Goal: Information Seeking & Learning: Learn about a topic

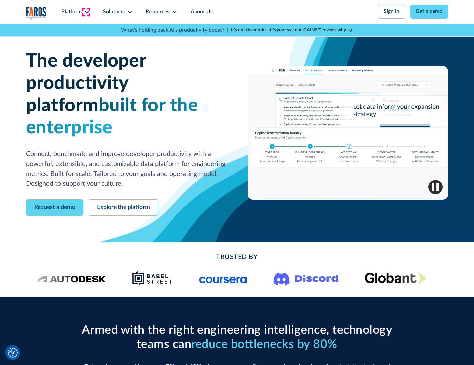
click at [86, 12] on icon at bounding box center [86, 11] width 5 height 5
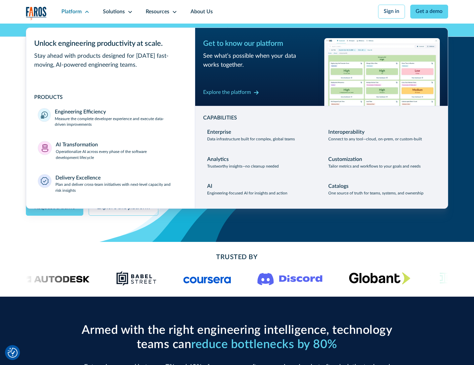
click at [118, 123] on p "Measure the complete developer experience and execute data-driven improvements" at bounding box center [119, 122] width 128 height 12
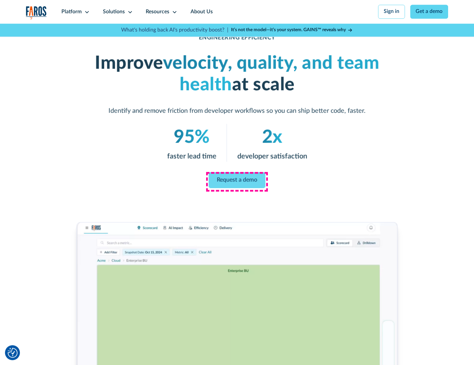
click at [237, 181] on link "Request a demo" at bounding box center [237, 180] width 57 height 16
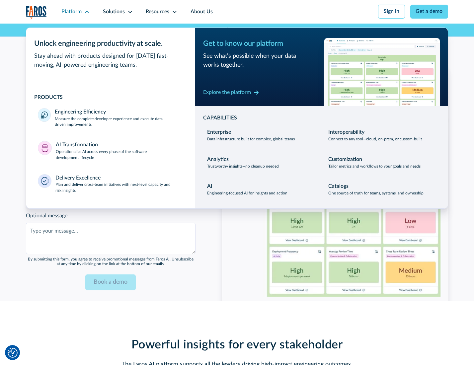
scroll to position [1444, 0]
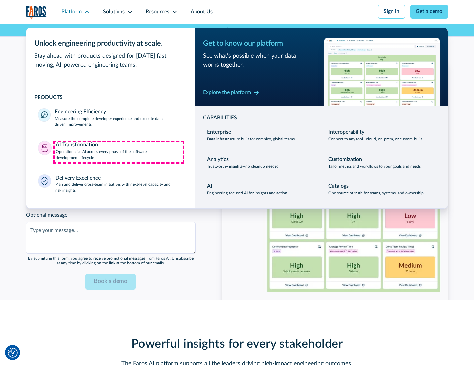
click at [118, 152] on p "Operationalize AI across every phase of the software development lifecycle" at bounding box center [119, 155] width 127 height 12
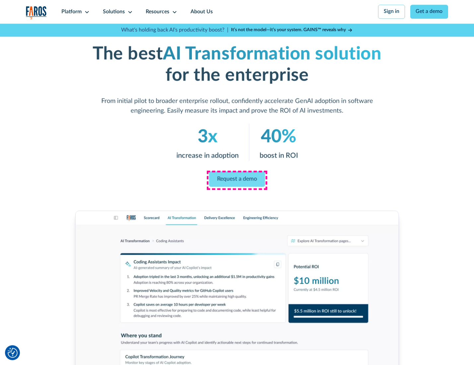
click at [237, 180] on link "Request a demo" at bounding box center [237, 179] width 56 height 16
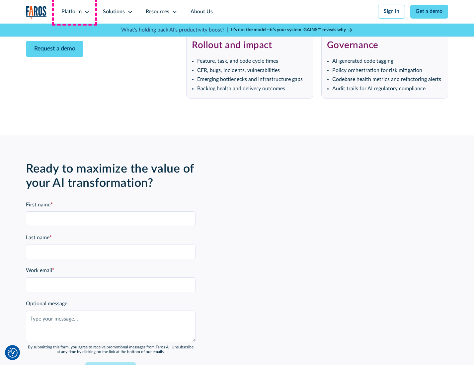
click at [74, 12] on div "Platform" at bounding box center [71, 12] width 20 height 8
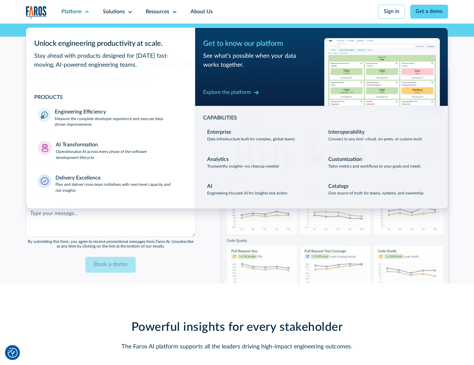
scroll to position [1604, 0]
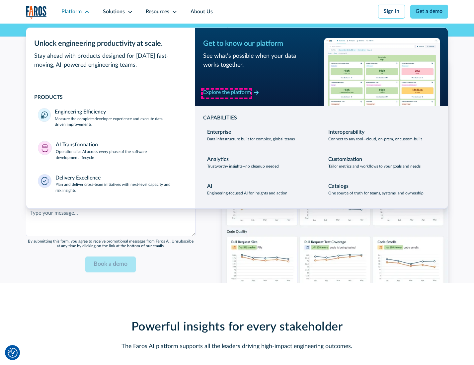
click at [227, 93] on div "Explore the platform" at bounding box center [227, 93] width 48 height 8
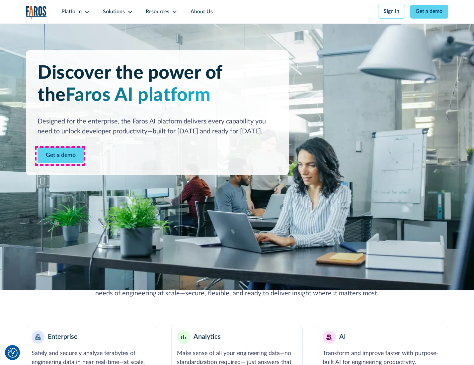
click at [60, 156] on link "Get a demo" at bounding box center [60, 155] width 46 height 16
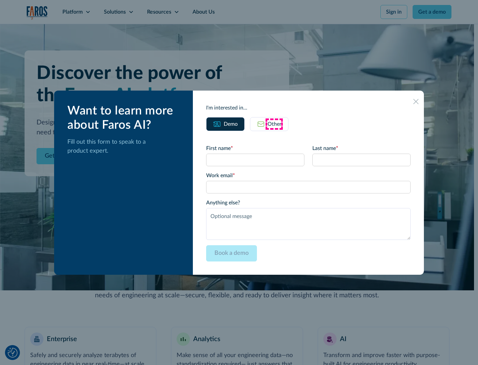
click at [274, 124] on div "Other" at bounding box center [274, 124] width 14 height 8
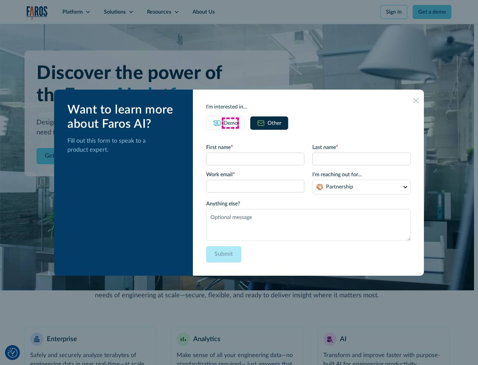
click at [230, 123] on div "Demo" at bounding box center [231, 123] width 14 height 8
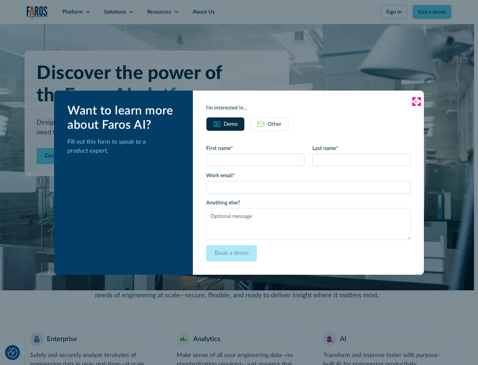
click at [416, 101] on icon at bounding box center [415, 101] width 5 height 5
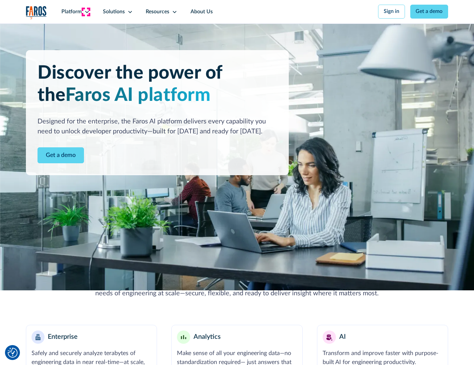
click at [86, 12] on icon at bounding box center [86, 11] width 5 height 5
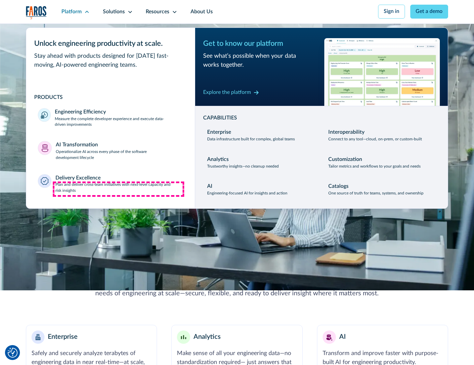
click at [118, 189] on p "Plan and deliver cross-team initiatives with next-level capacity and risk insig…" at bounding box center [119, 188] width 128 height 12
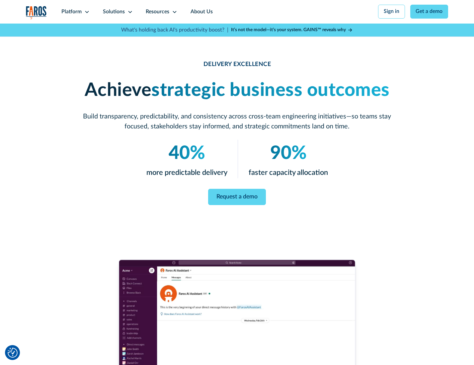
click at [129, 12] on icon at bounding box center [129, 11] width 5 height 5
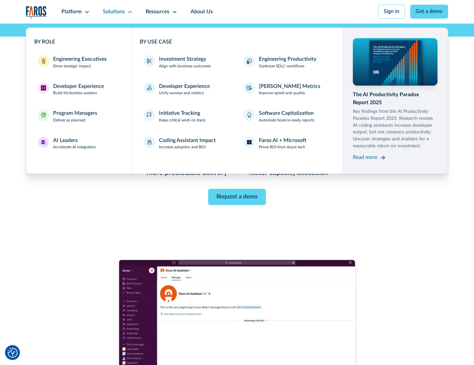
click at [78, 63] on div "Engineering Executives" at bounding box center [79, 59] width 53 height 8
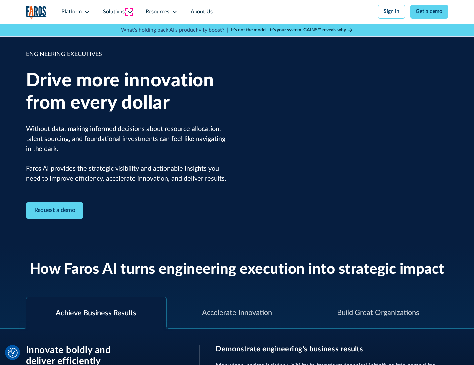
click at [129, 12] on icon at bounding box center [129, 11] width 5 height 5
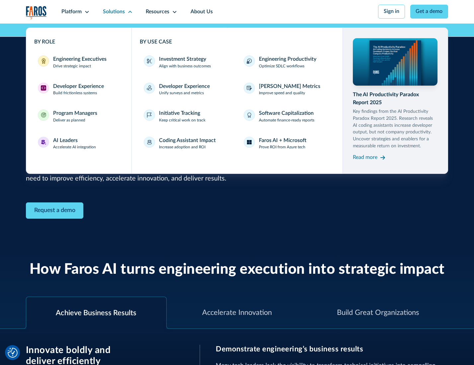
click at [78, 87] on div "Developer Experience" at bounding box center [78, 87] width 51 height 8
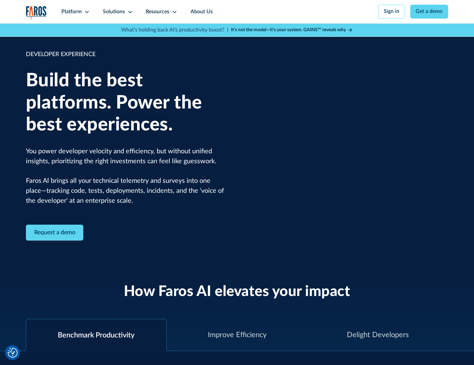
click at [117, 12] on div "Solutions" at bounding box center [114, 12] width 22 height 8
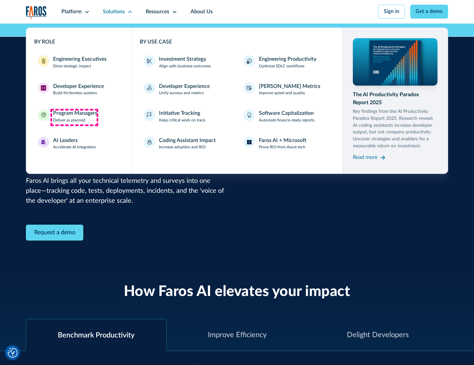
click at [74, 117] on div "Program Managers" at bounding box center [75, 113] width 44 height 8
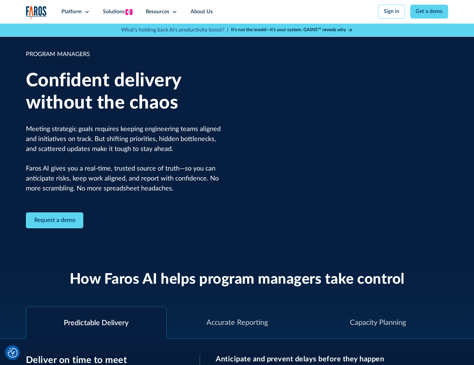
click at [129, 12] on icon at bounding box center [129, 11] width 5 height 5
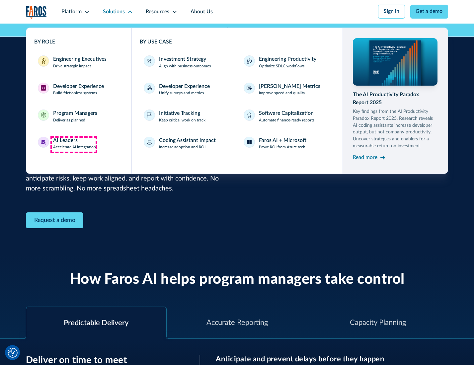
click at [74, 144] on div "AI Leaders" at bounding box center [65, 141] width 25 height 8
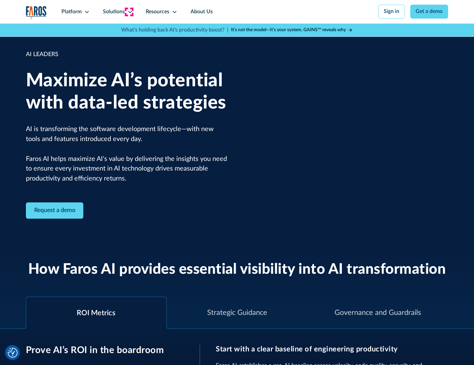
click at [129, 12] on icon at bounding box center [129, 11] width 5 height 5
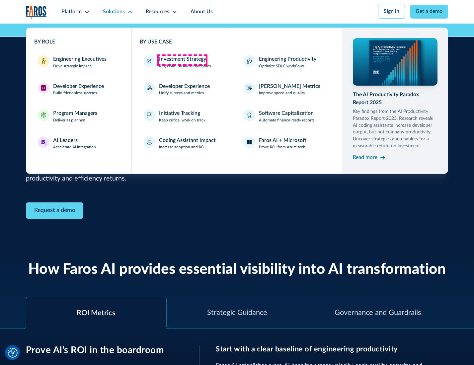
click at [182, 60] on div "Investment Strategy" at bounding box center [182, 59] width 47 height 8
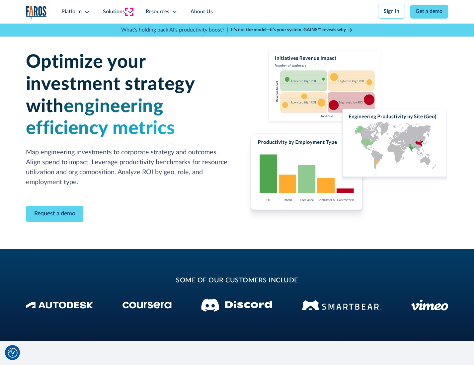
click at [129, 12] on icon at bounding box center [129, 11] width 5 height 5
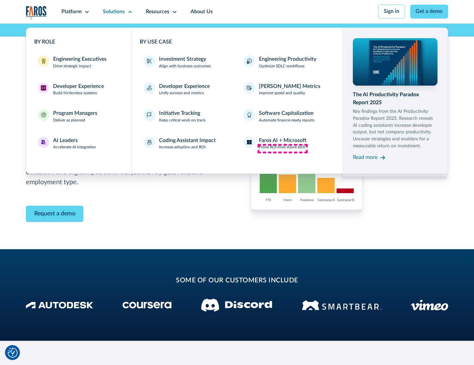
click at [282, 148] on p "Prove ROI from Azure tech" at bounding box center [282, 147] width 46 height 6
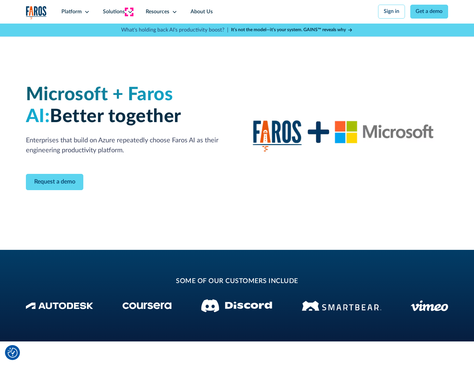
click at [129, 12] on icon at bounding box center [129, 11] width 5 height 5
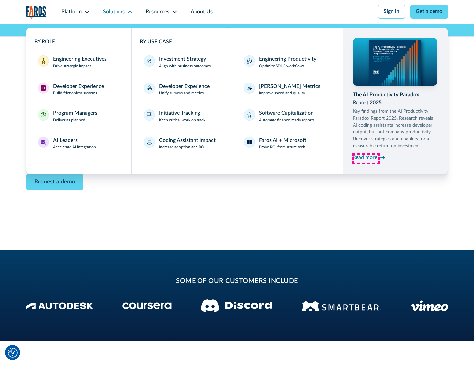
click at [366, 159] on div "Read more" at bounding box center [365, 158] width 25 height 8
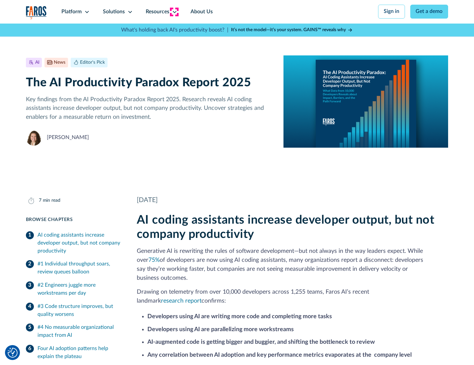
click at [174, 12] on icon at bounding box center [174, 11] width 5 height 5
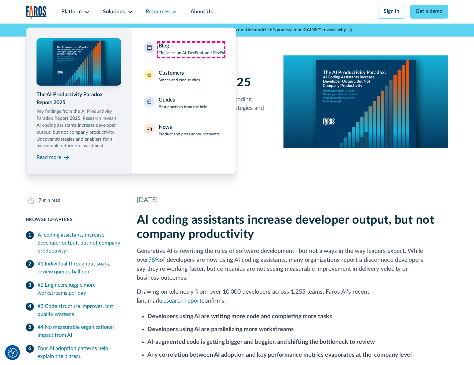
click at [191, 49] on div "Blog The latest on AI, DevProd, and DevEx" at bounding box center [191, 49] width 65 height 14
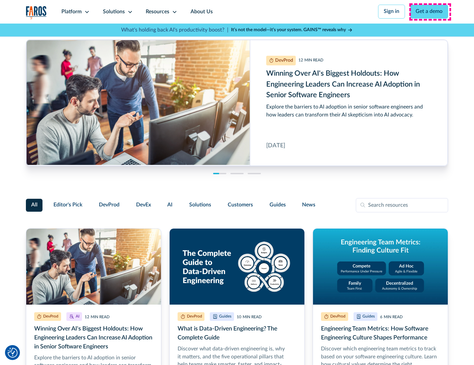
click at [430, 12] on link "Get a demo" at bounding box center [429, 12] width 38 height 14
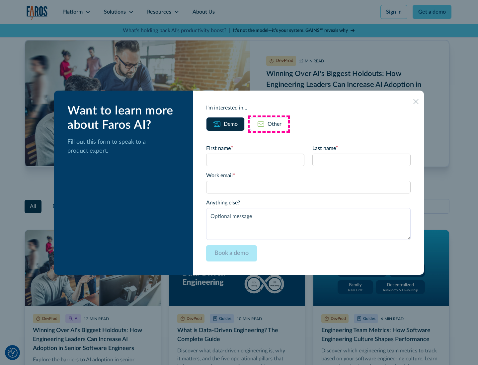
click at [269, 124] on div "Other" at bounding box center [274, 124] width 14 height 8
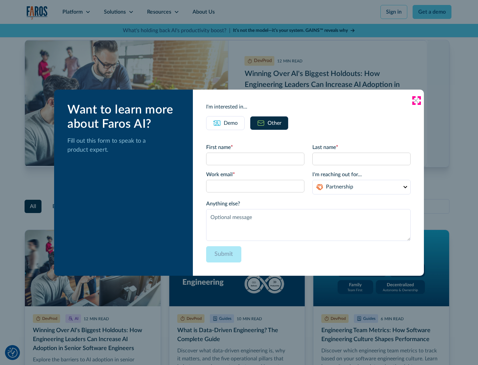
click at [416, 100] on icon at bounding box center [415, 100] width 5 height 5
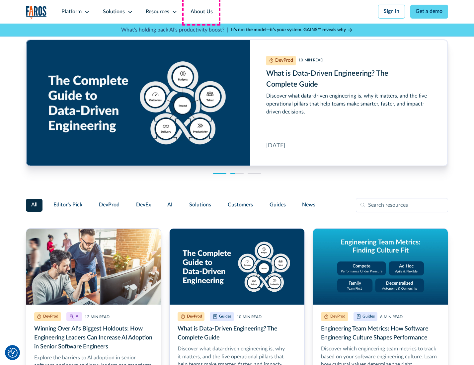
click at [201, 12] on link "About Us" at bounding box center [202, 12] width 36 height 24
